Goal: Transaction & Acquisition: Purchase product/service

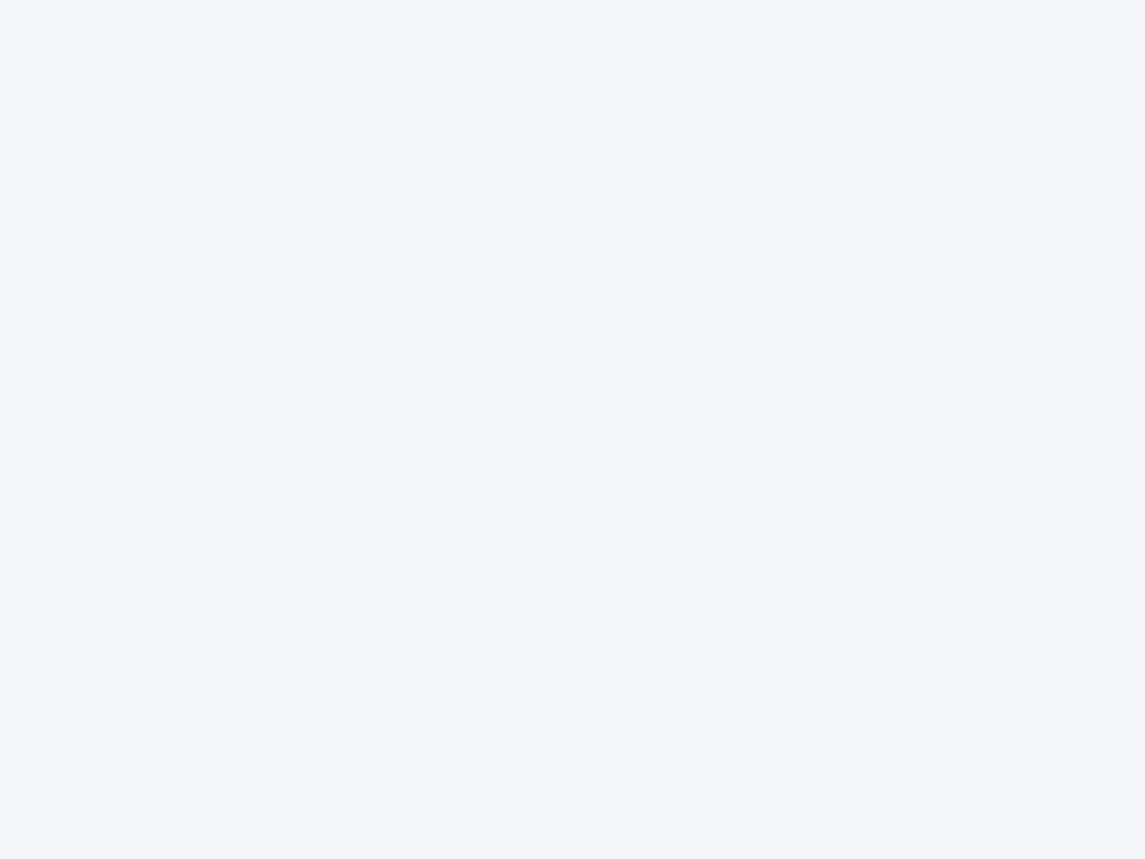
click at [573, 430] on div at bounding box center [572, 429] width 1145 height 859
